Goal: Task Accomplishment & Management: Manage account settings

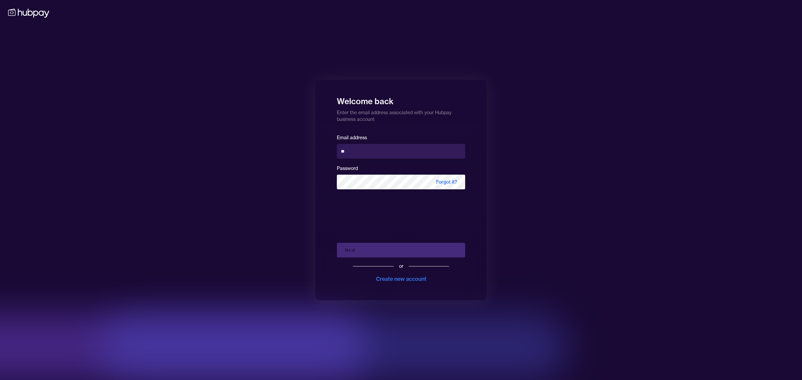
type input "**********"
click at [388, 251] on button "Next" at bounding box center [401, 250] width 128 height 15
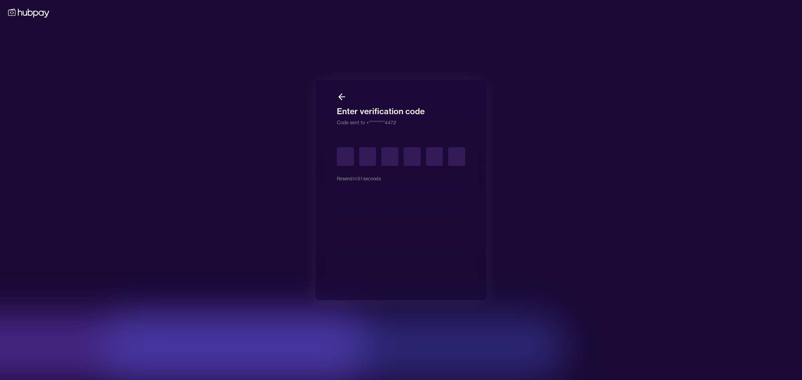
type input "*"
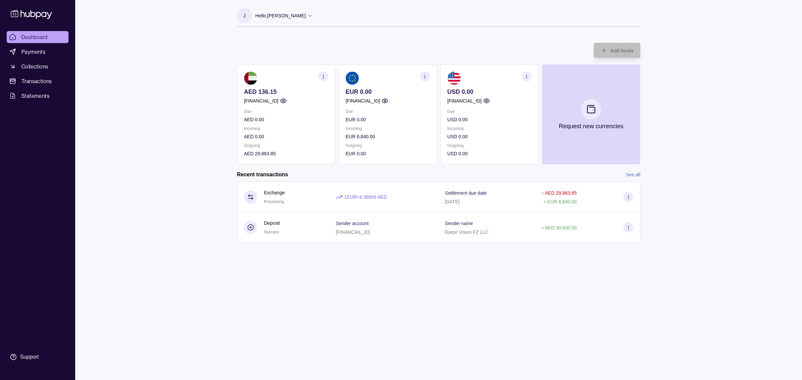
click at [637, 172] on link "See all" at bounding box center [633, 174] width 14 height 7
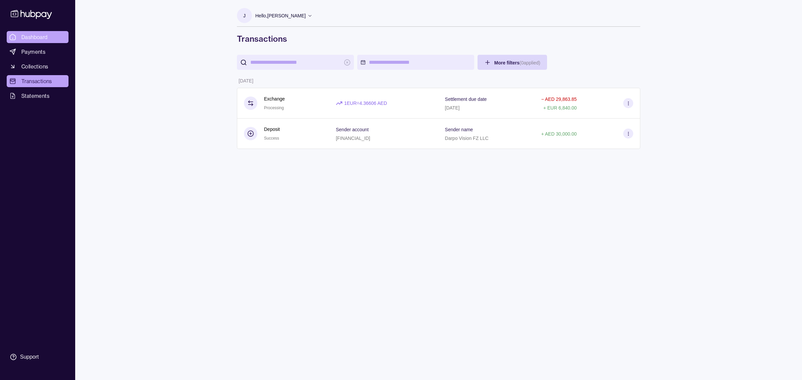
click at [28, 34] on span "Dashboard" at bounding box center [34, 37] width 26 height 8
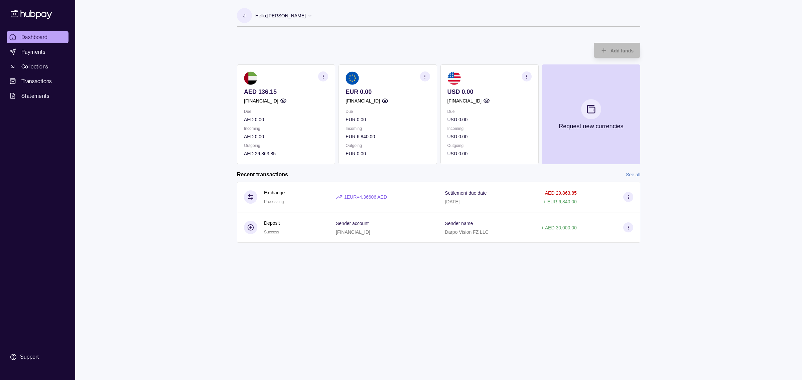
click at [297, 18] on p "Hello, [PERSON_NAME]" at bounding box center [280, 15] width 50 height 7
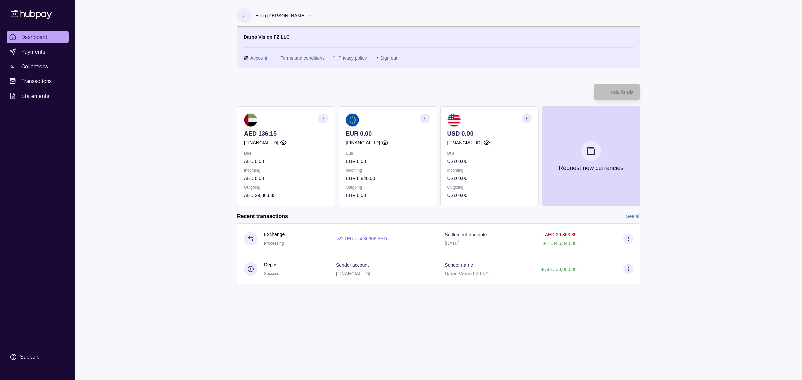
click at [186, 91] on div "Dashboard Payments Collections Transactions Statements Support J Hello, [PERSON…" at bounding box center [401, 190] width 802 height 380
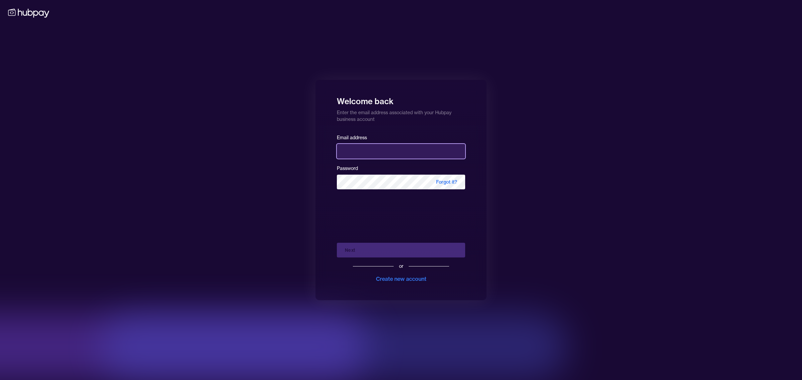
click at [343, 151] on input "email" at bounding box center [401, 151] width 128 height 15
type input "**********"
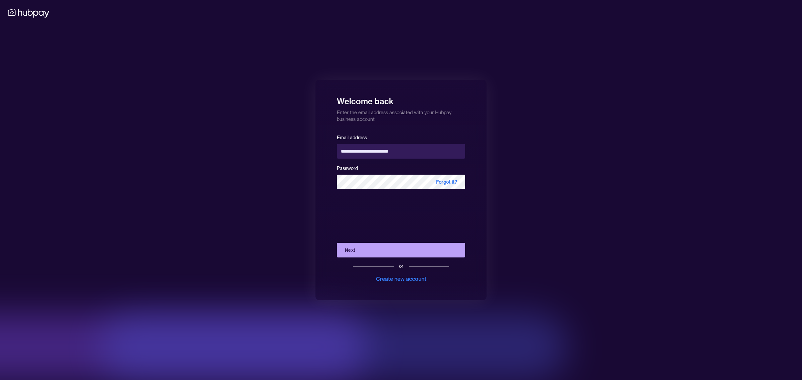
click at [379, 251] on button "Next" at bounding box center [401, 250] width 128 height 15
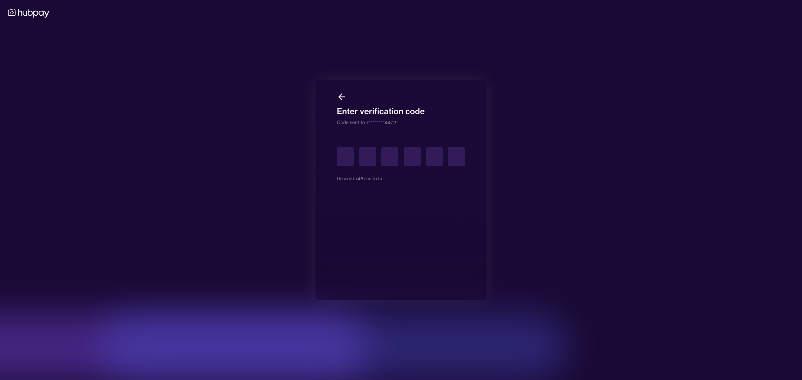
type input "*"
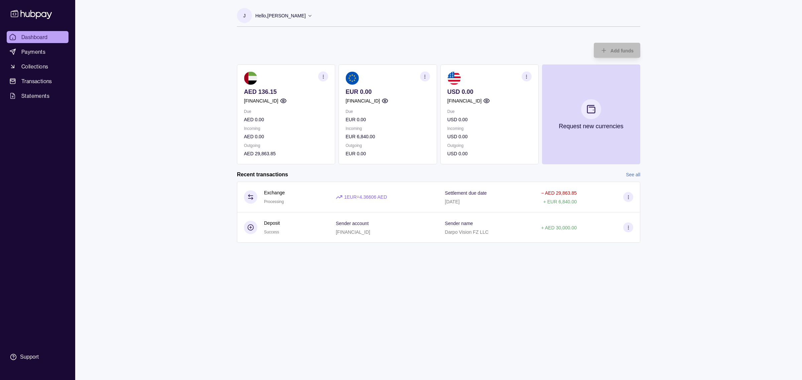
click at [301, 16] on p "Hello, [PERSON_NAME]" at bounding box center [280, 15] width 50 height 7
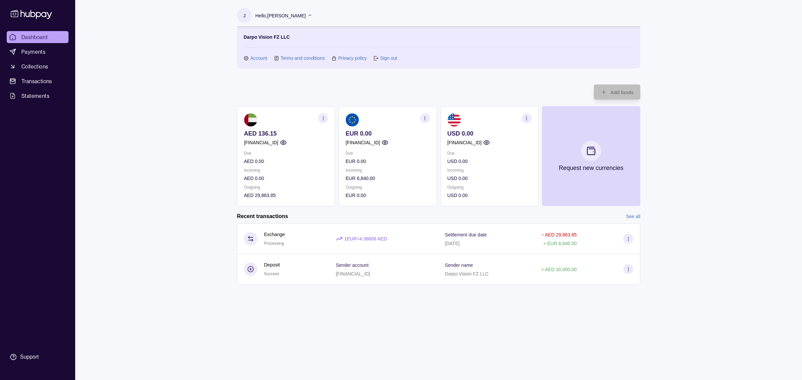
click at [390, 55] on link "Sign out" at bounding box center [388, 57] width 17 height 7
